Goal: Check status: Check status

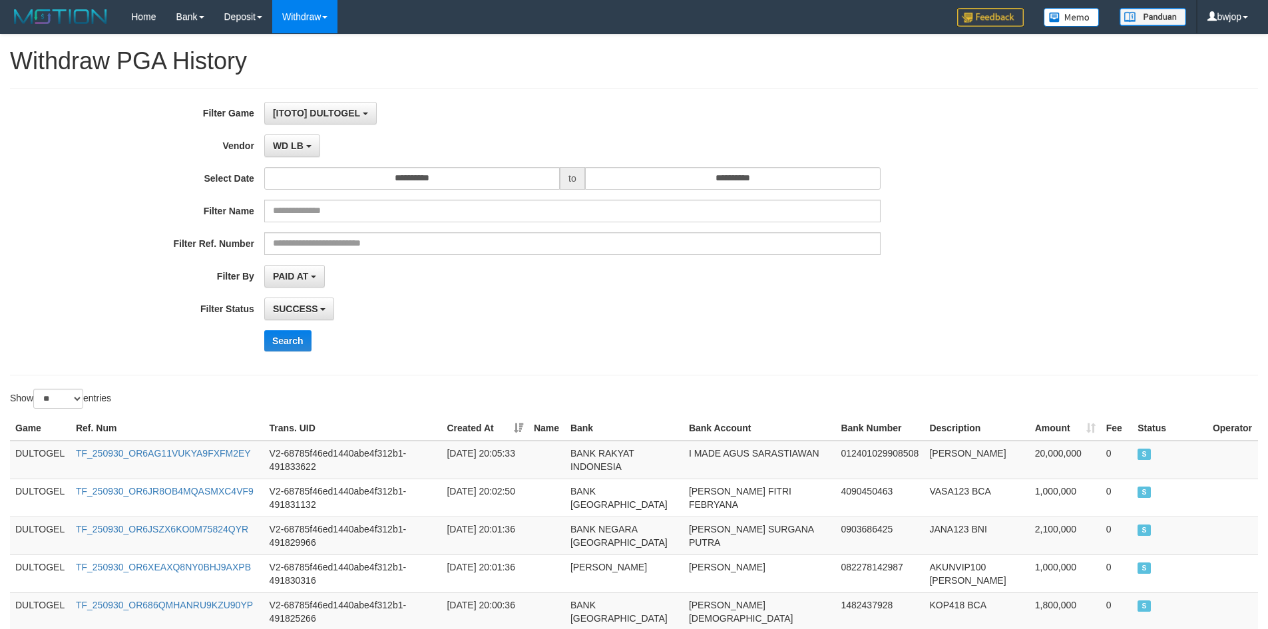
select select "**********"
select select "**"
click at [295, 344] on button "Search" at bounding box center [287, 340] width 47 height 21
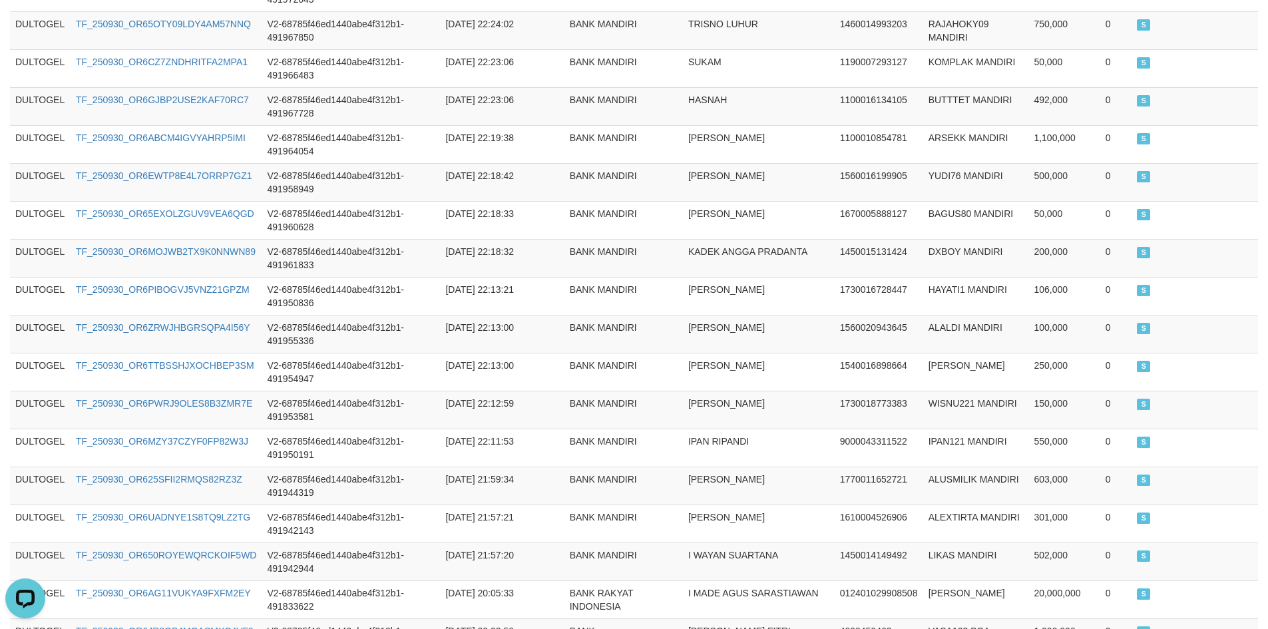
scroll to position [942, 0]
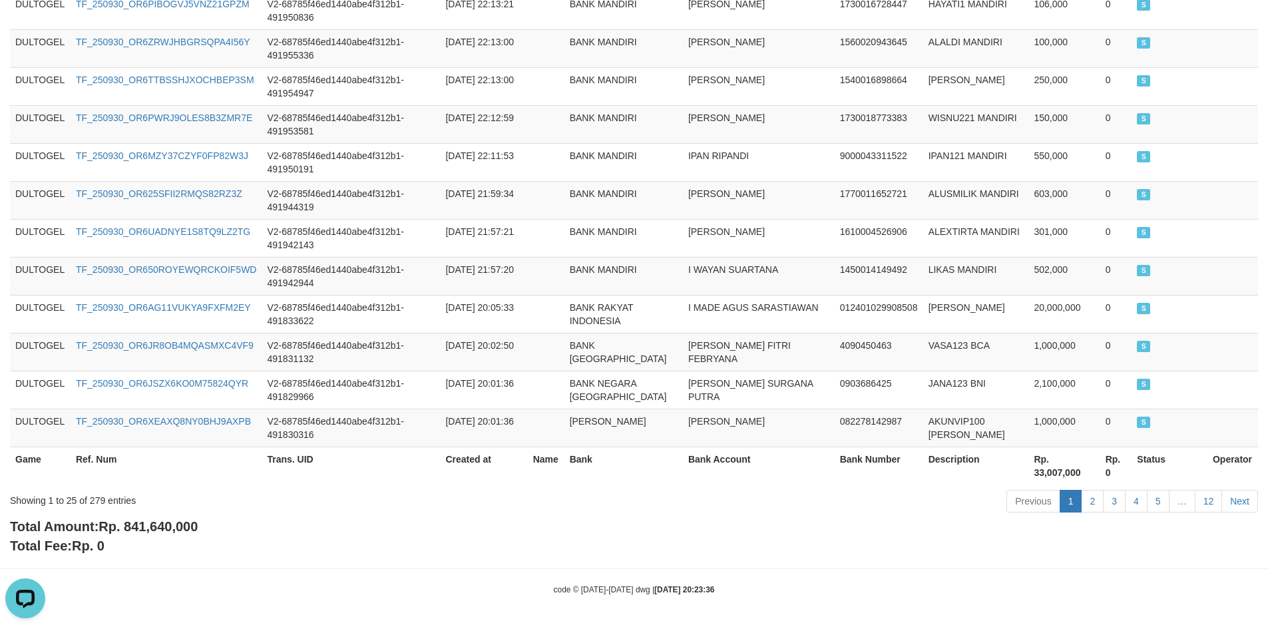
click at [160, 520] on span "Rp. 841,640,000" at bounding box center [147, 526] width 99 height 15
copy span "841,640,000"
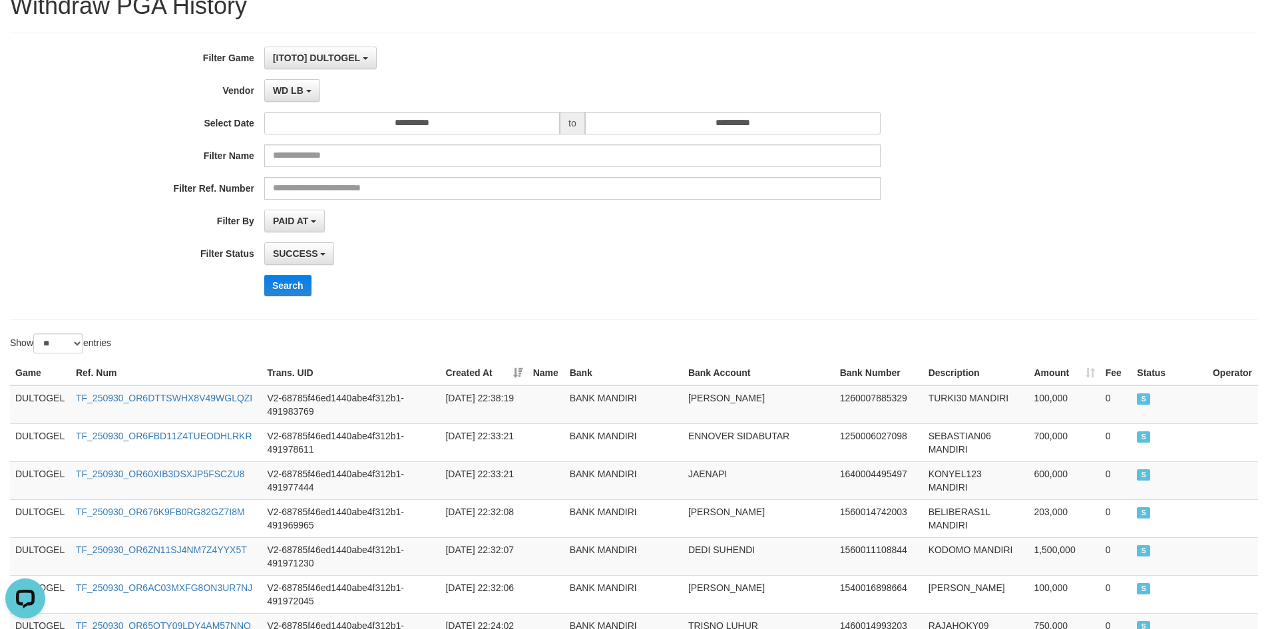
scroll to position [0, 0]
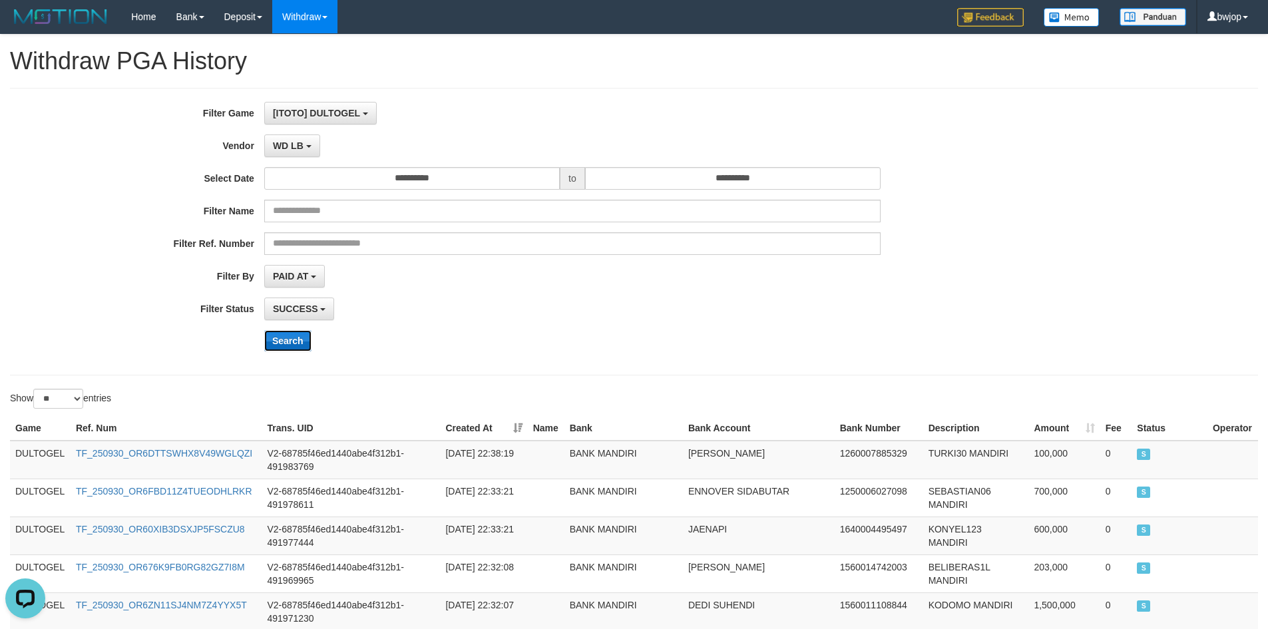
click at [289, 336] on button "Search" at bounding box center [287, 340] width 47 height 21
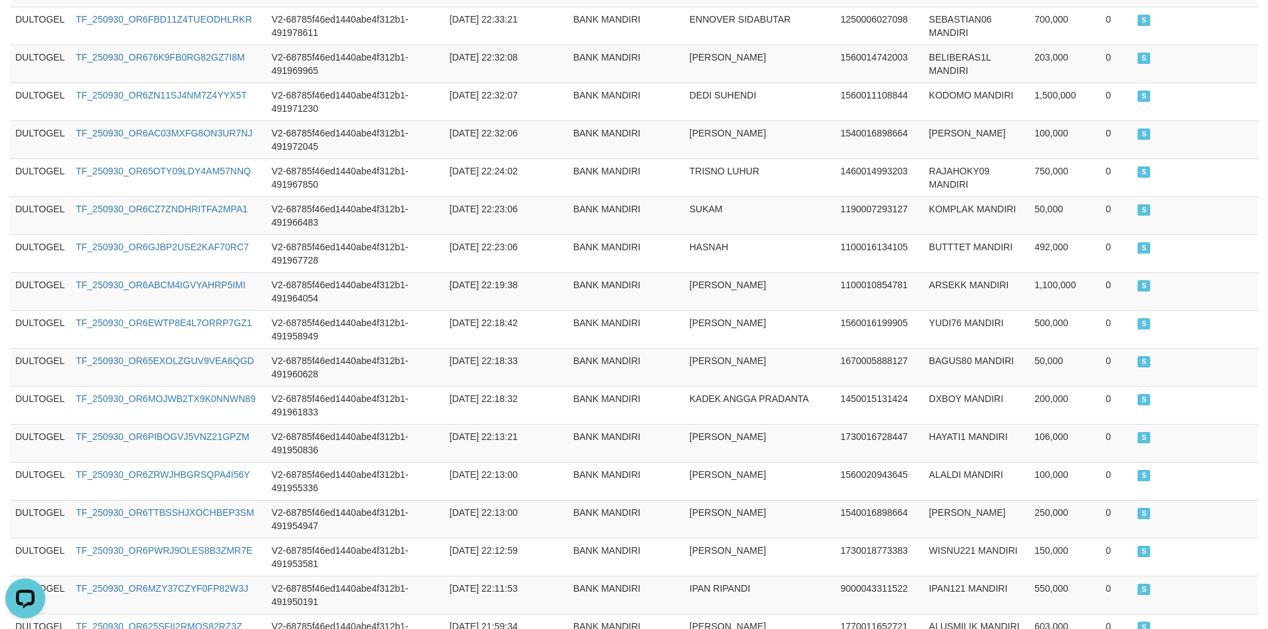
scroll to position [942, 0]
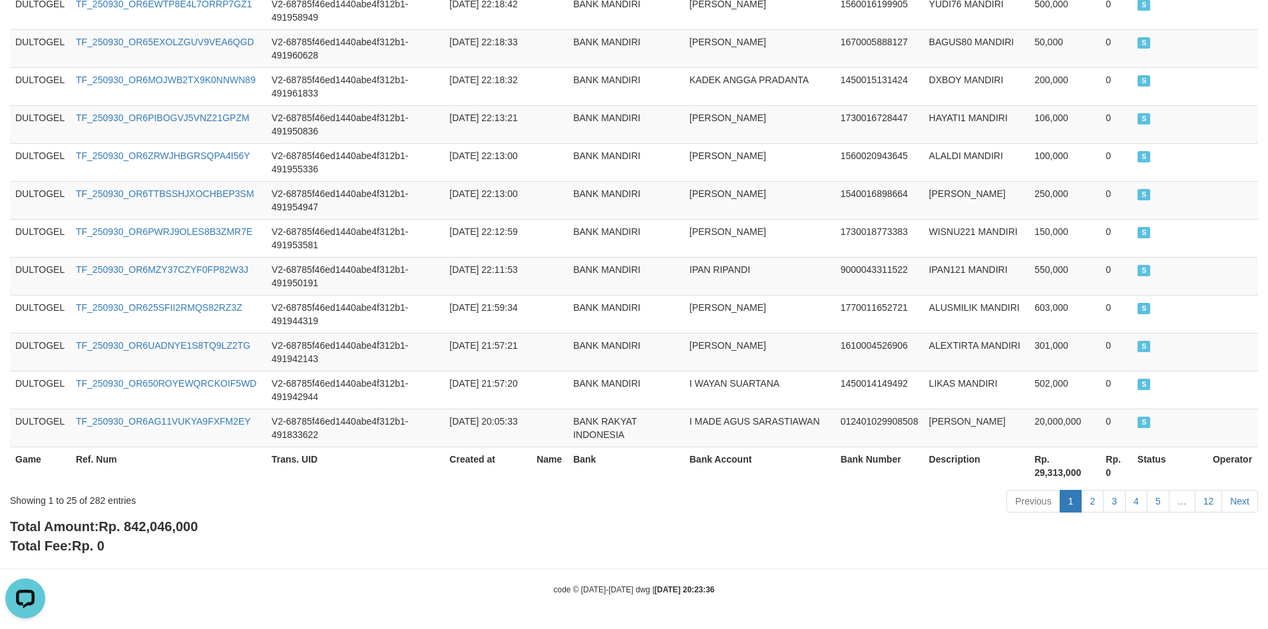
click at [154, 512] on div "Showing 1 to 25 of 282 entries Previous 1 2 3 4 5 … 12 Next" at bounding box center [634, 502] width 1268 height 29
click at [166, 526] on span "Rp. 842,046,000" at bounding box center [147, 526] width 99 height 15
copy span "842,046,000"
